Goal: Transaction & Acquisition: Register for event/course

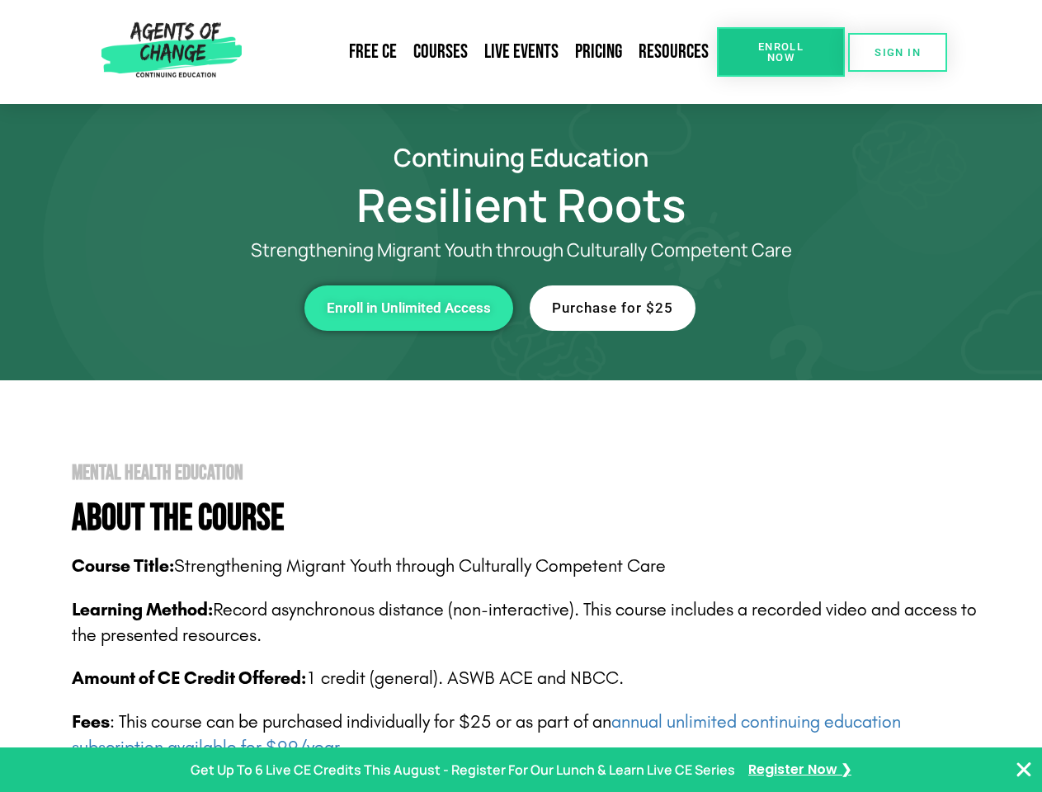
click at [781, 52] on span "Enroll Now" at bounding box center [781, 51] width 75 height 21
click at [898, 52] on span "SIGN IN" at bounding box center [898, 52] width 46 height 11
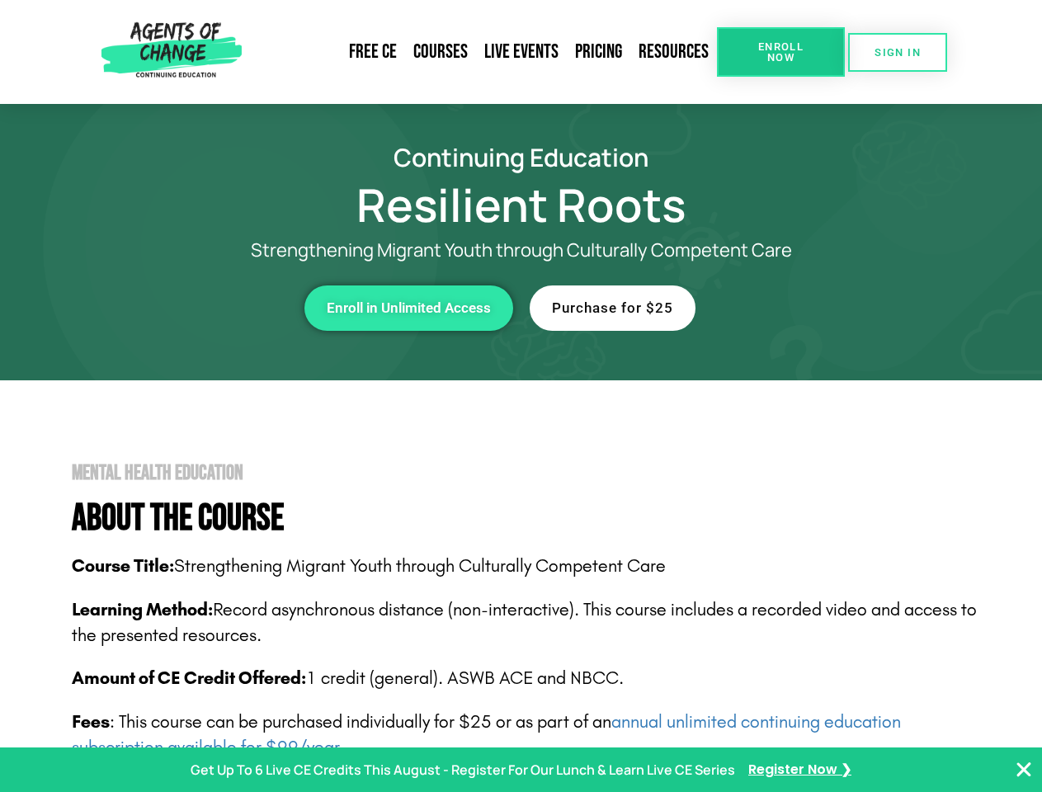
click at [286, 308] on div "Enroll in Unlimited Access" at bounding box center [286, 308] width 454 height 45
click at [409, 308] on span "Enroll in Unlimited Access" at bounding box center [409, 308] width 164 height 14
click at [757, 308] on div "Purchase for $25" at bounding box center [757, 308] width 454 height 45
